Goal: Check status: Check status

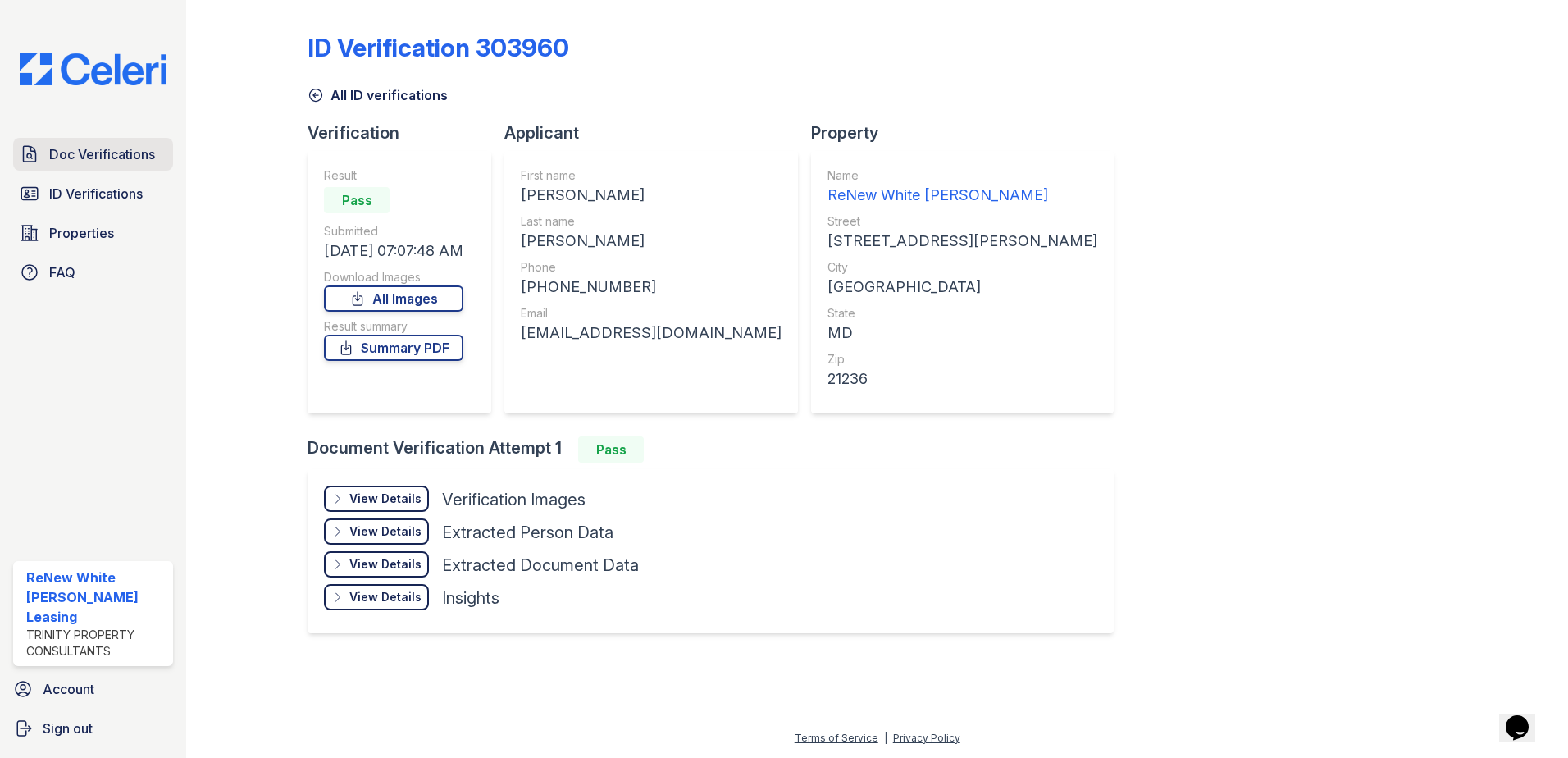
click at [112, 152] on span "Doc Verifications" at bounding box center [102, 154] width 106 height 20
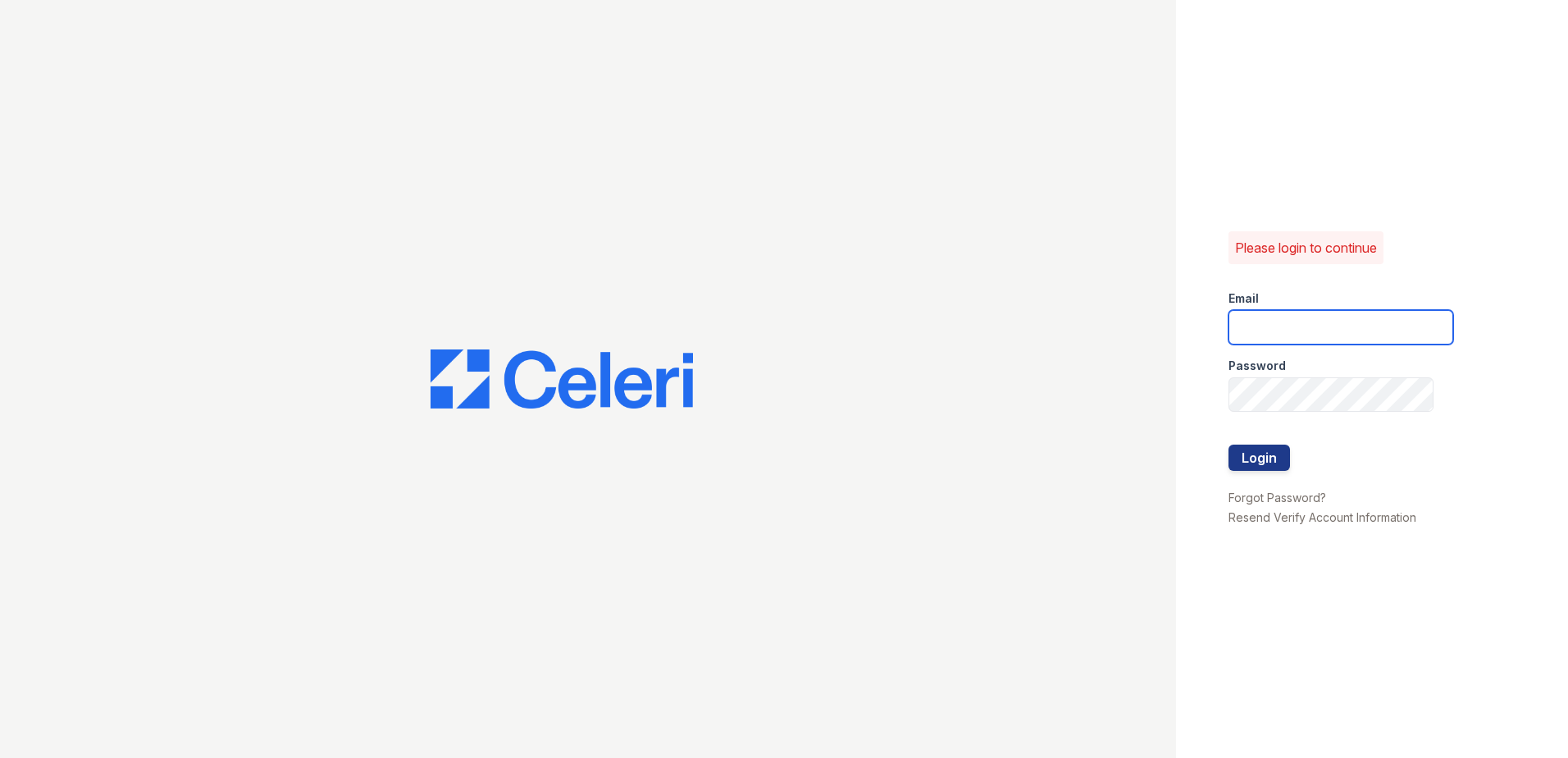
type input "renewwhitemarsh@trinity-pm.com"
click at [1256, 455] on button "Login" at bounding box center [1259, 457] width 62 height 26
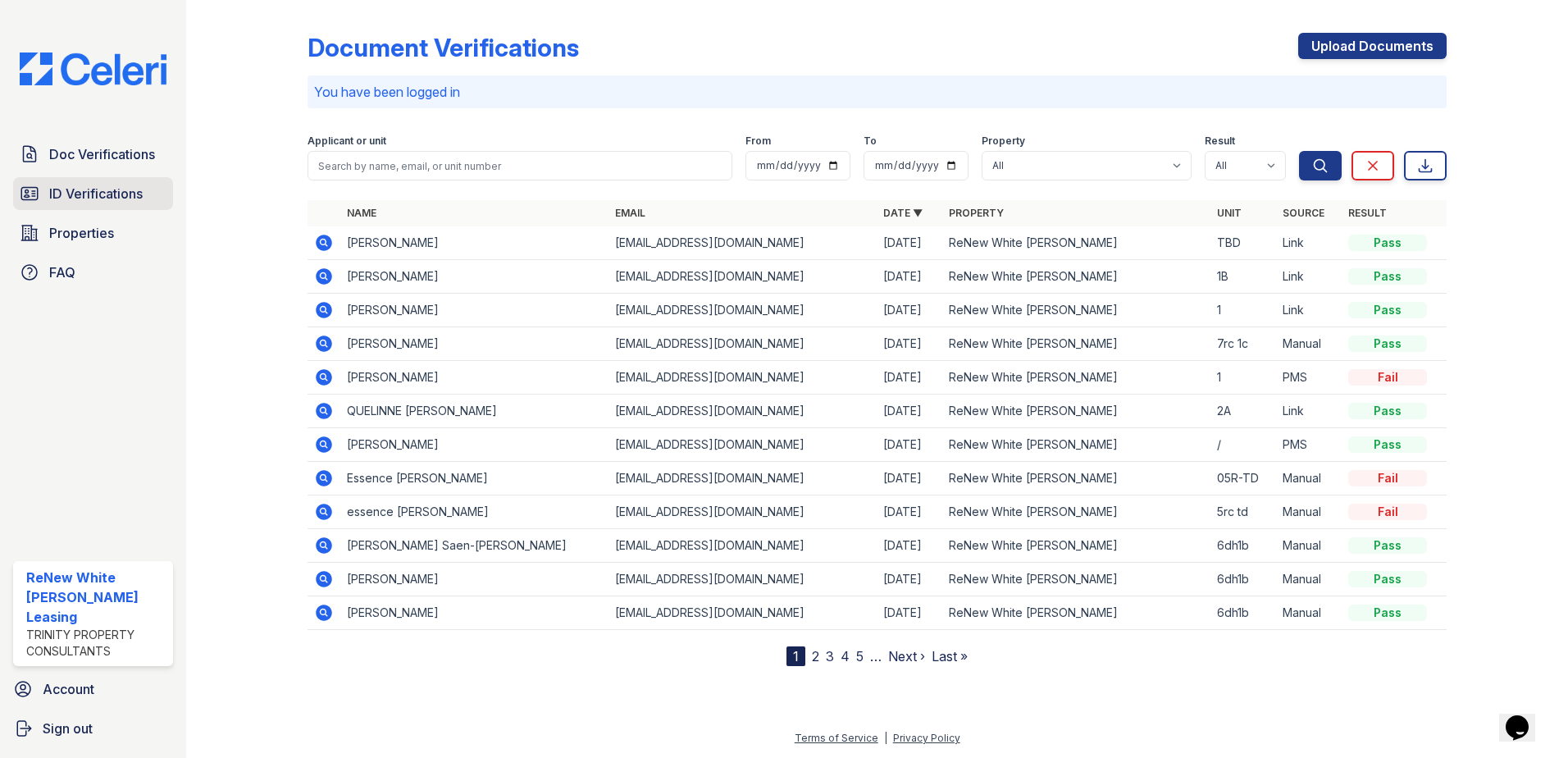
click at [142, 193] on span "ID Verifications" at bounding box center [96, 193] width 94 height 20
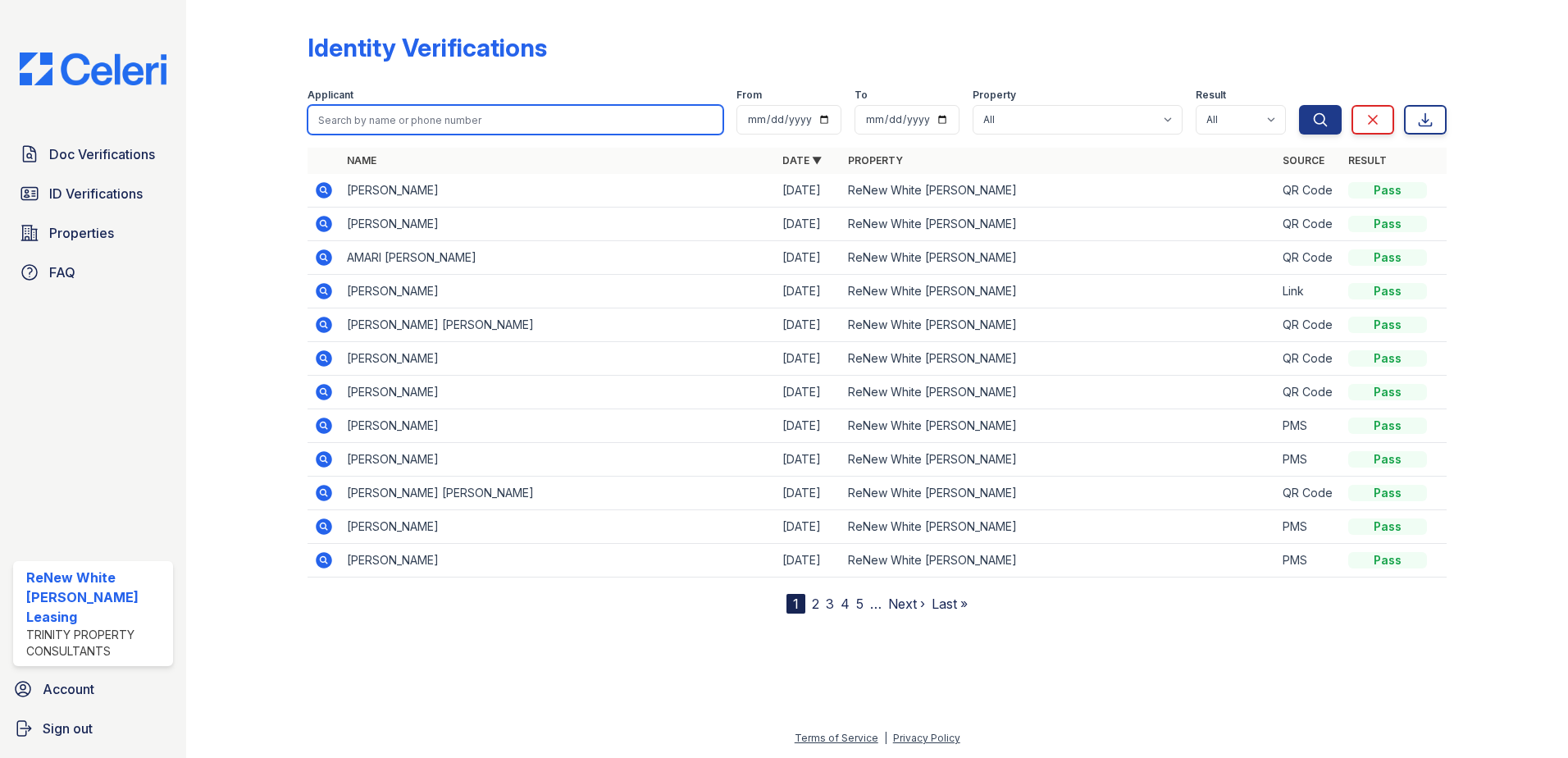
click at [493, 110] on input "search" at bounding box center [516, 120] width 416 height 30
type input "[PERSON_NAME]"
click at [1298, 105] on button "Search" at bounding box center [1319, 120] width 43 height 30
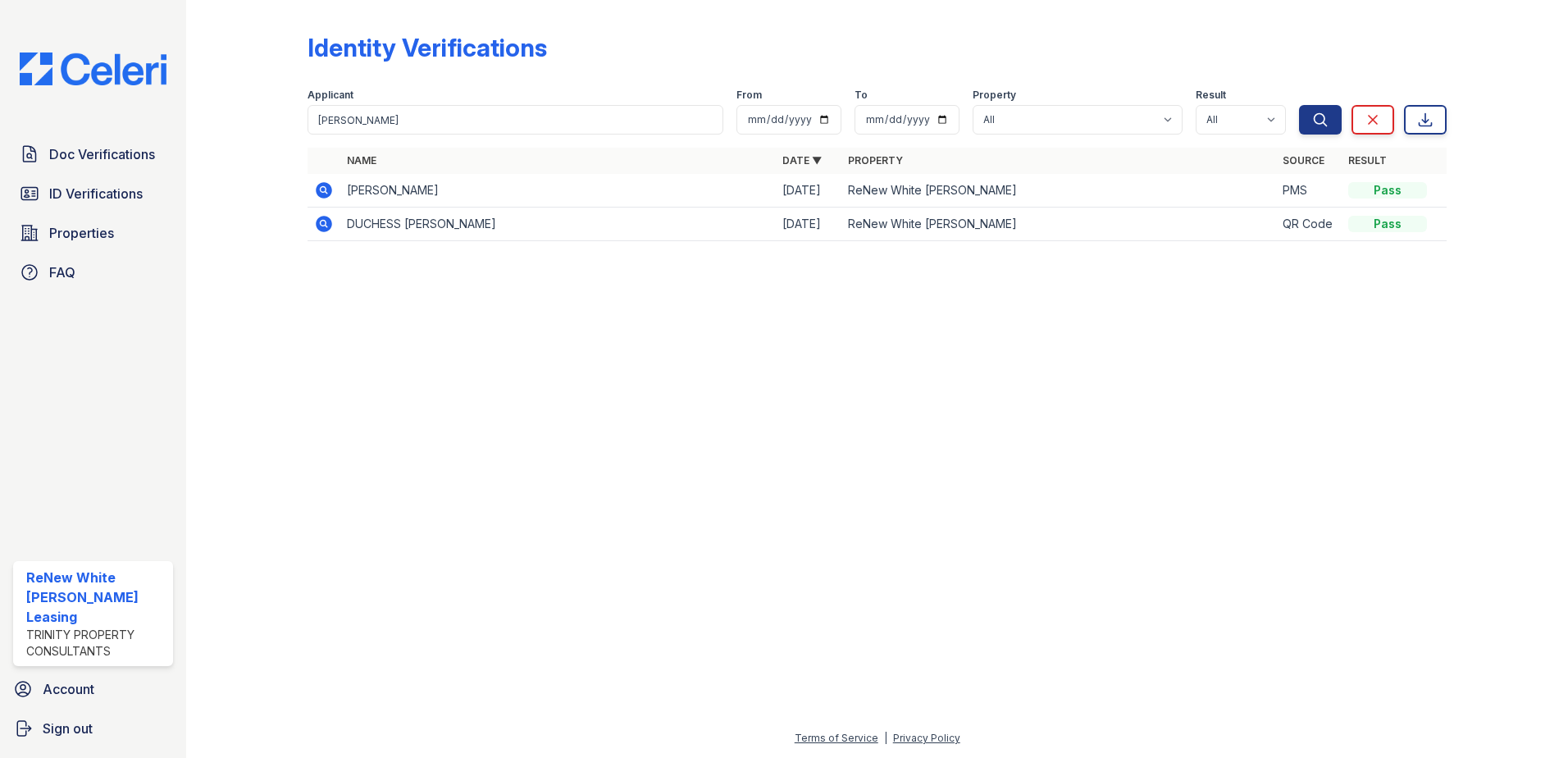
click at [328, 190] on icon at bounding box center [324, 190] width 16 height 16
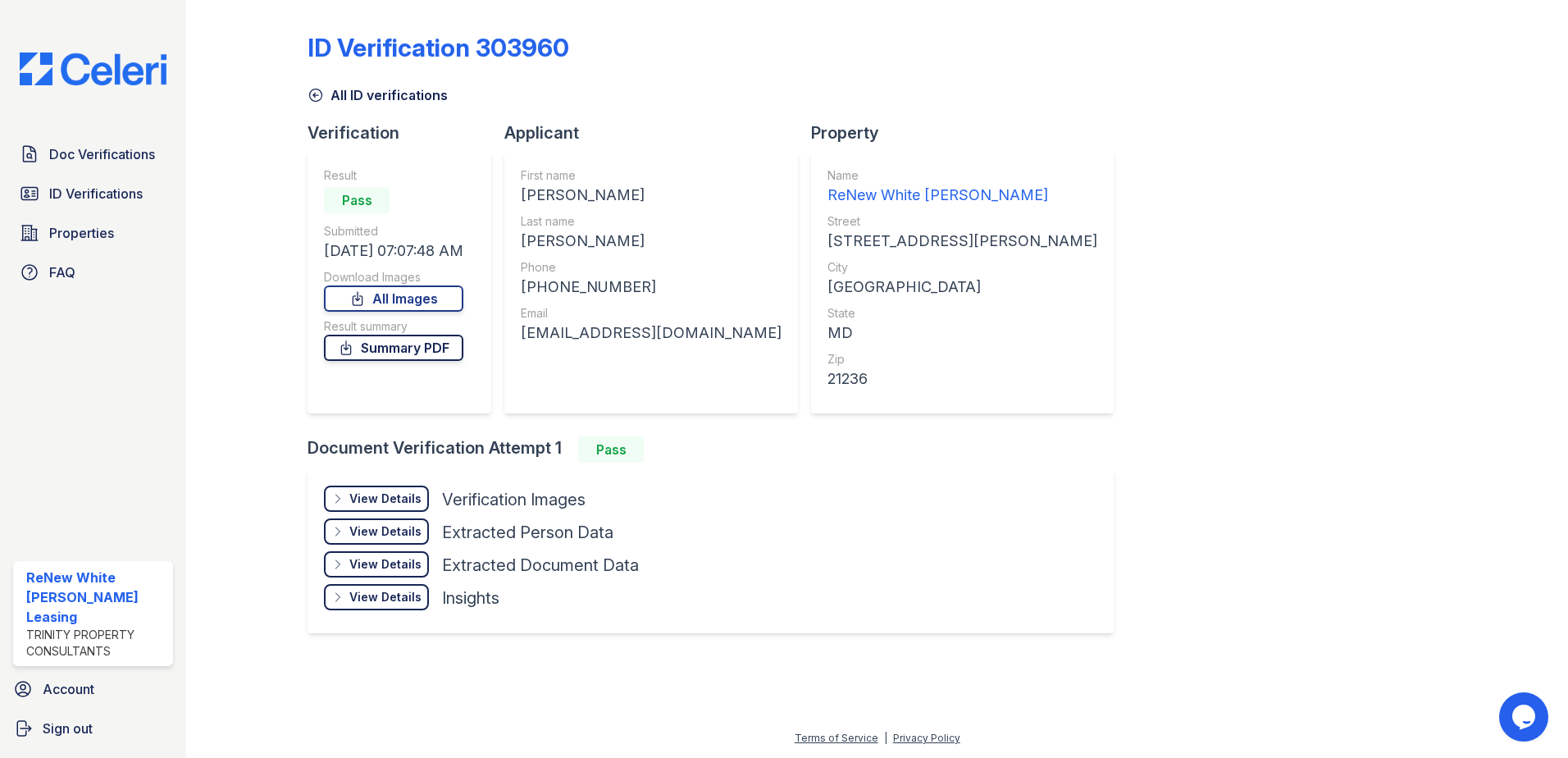
click at [383, 344] on link "Summary PDF" at bounding box center [393, 348] width 139 height 26
